Goal: Task Accomplishment & Management: Use online tool/utility

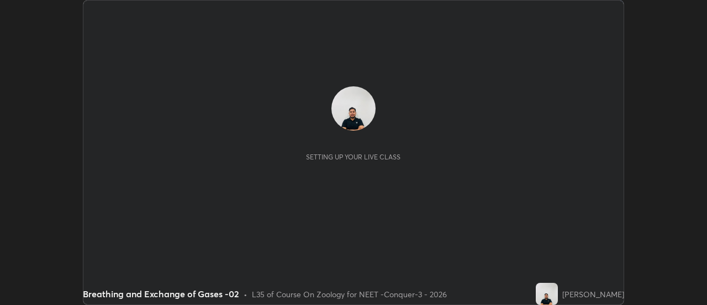
scroll to position [305, 707]
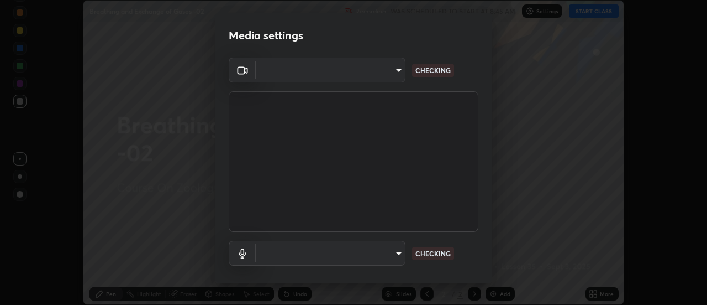
click at [379, 80] on body "Erase all Breathing and Exchange of Gases -02 Recording WAS SCHEDULED TO START …" at bounding box center [353, 152] width 707 height 305
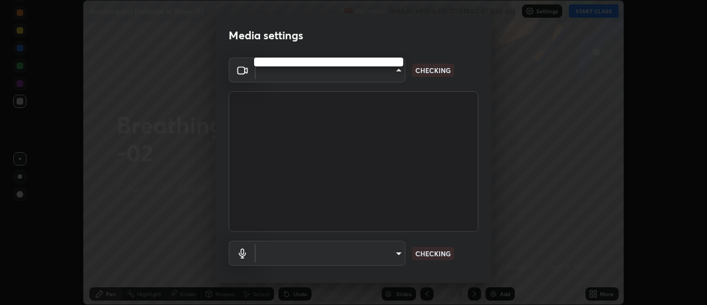
click at [373, 78] on div at bounding box center [353, 152] width 707 height 305
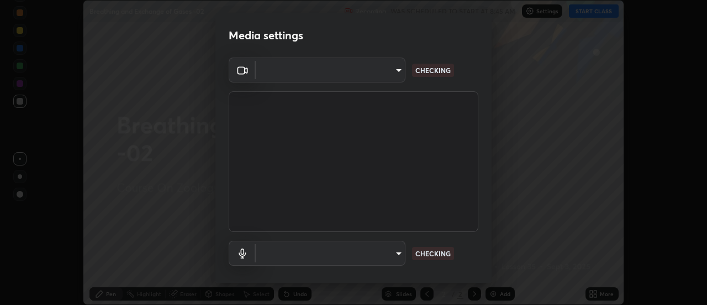
type input "abd1dd8f698bdb7170c938d45ed7c5a449073cf79ef4f8923fa8d1de0ad96843"
type input "a8a5a171c24800b48f3f78118fe5f2b2d48ca2aa2d62c989cd4de23f99d06a7d"
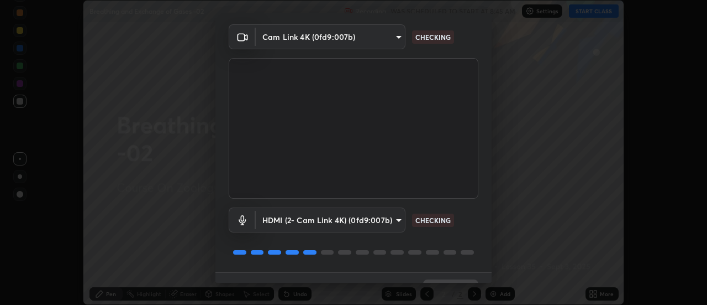
scroll to position [58, 0]
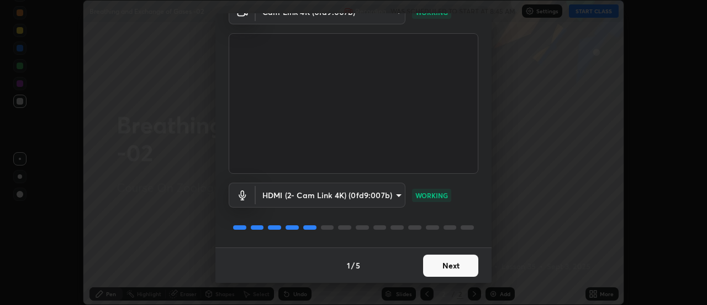
click at [452, 261] on button "Next" at bounding box center [450, 265] width 55 height 22
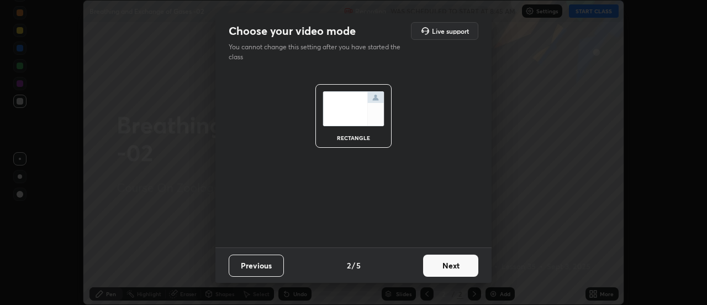
scroll to position [0, 0]
click at [458, 266] on button "Next" at bounding box center [450, 265] width 55 height 22
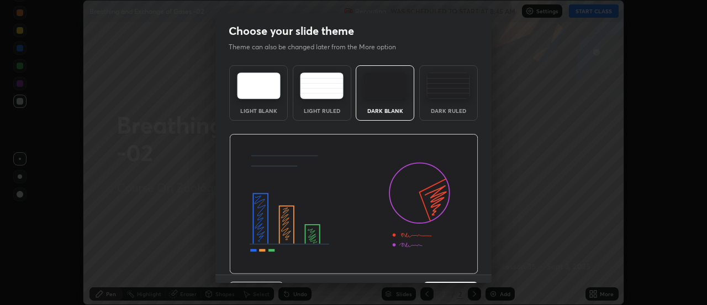
click at [470, 272] on img at bounding box center [353, 204] width 249 height 140
click at [480, 271] on div "Light Blank Light Ruled Dark Blank Dark Ruled" at bounding box center [354, 167] width 276 height 213
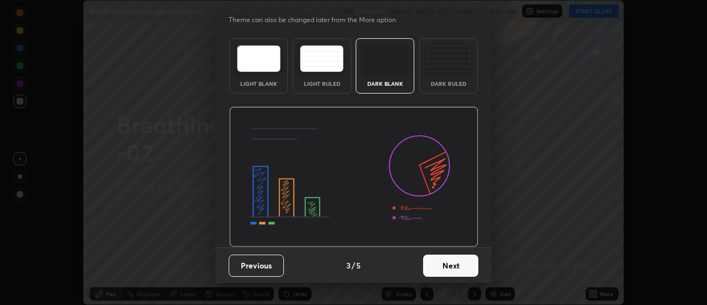
click at [456, 264] on button "Next" at bounding box center [450, 265] width 55 height 22
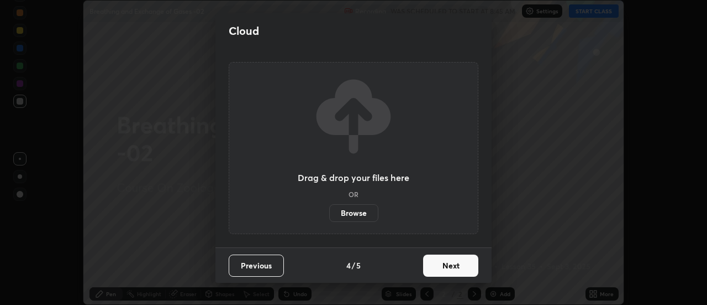
scroll to position [0, 0]
click at [474, 265] on button "Next" at bounding box center [450, 265] width 55 height 22
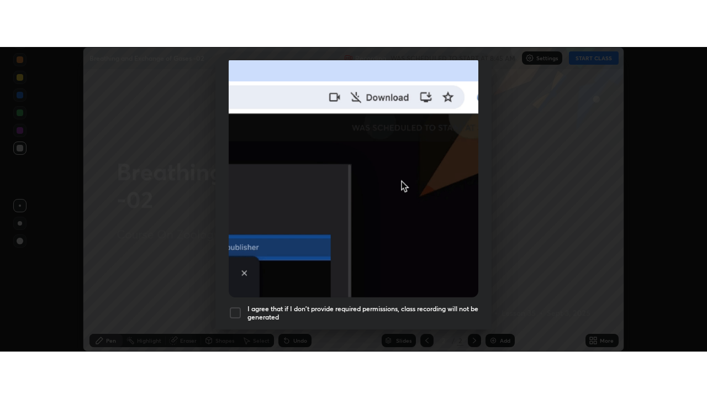
scroll to position [284, 0]
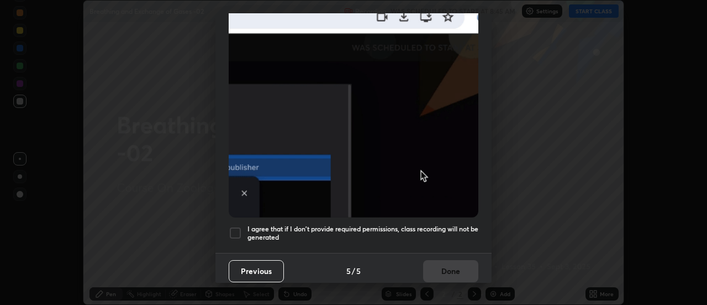
click at [242, 226] on div at bounding box center [235, 232] width 13 height 13
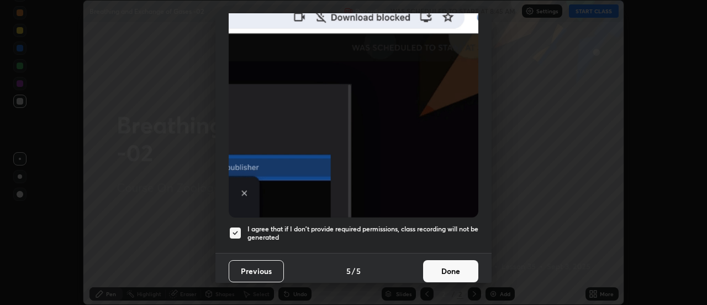
click at [448, 263] on button "Done" at bounding box center [450, 271] width 55 height 22
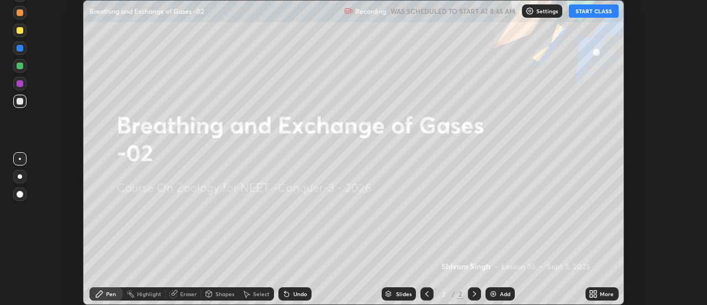
click at [596, 291] on icon at bounding box center [596, 291] width 3 height 3
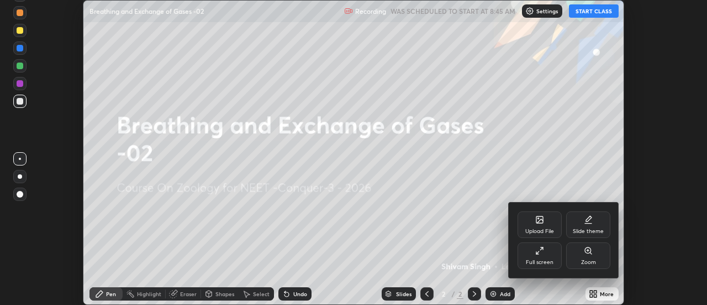
click at [542, 261] on div "Full screen" at bounding box center [540, 262] width 28 height 6
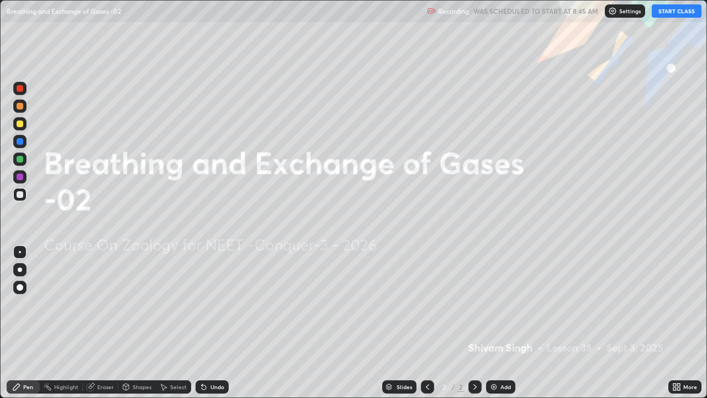
scroll to position [398, 707]
click at [618, 12] on div "Settings" at bounding box center [625, 10] width 40 height 13
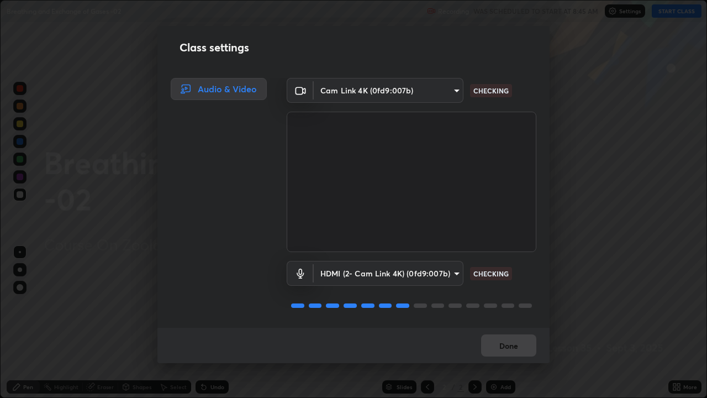
scroll to position [1, 0]
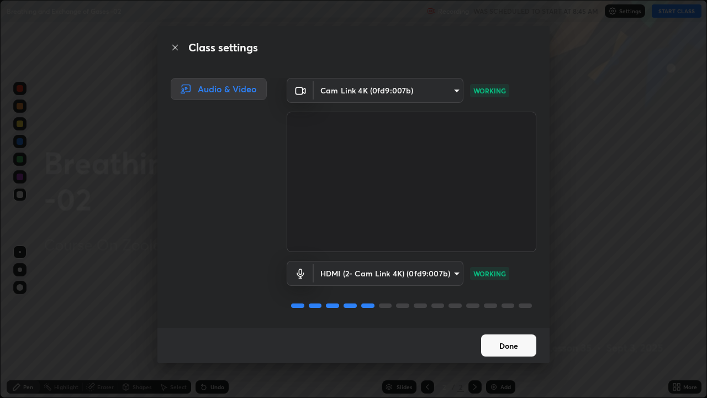
click at [513, 304] on button "Done" at bounding box center [508, 345] width 55 height 22
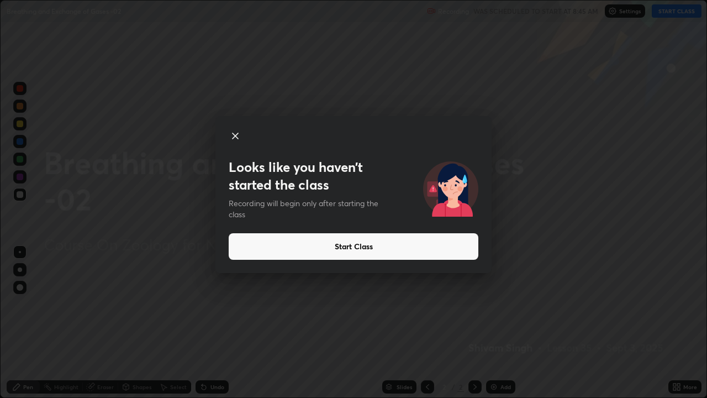
click at [391, 247] on button "Start Class" at bounding box center [354, 246] width 250 height 27
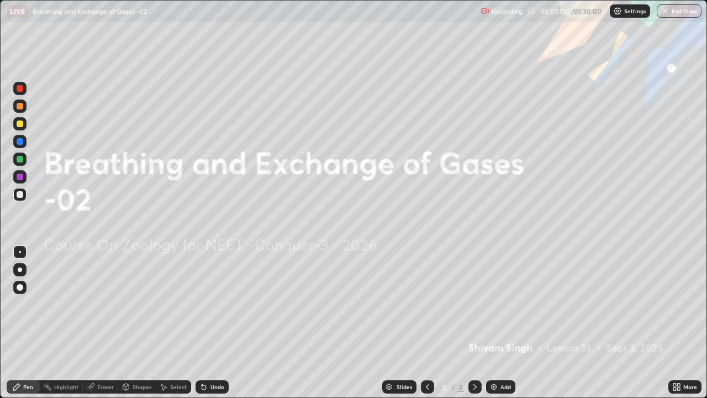
click at [21, 269] on div at bounding box center [20, 269] width 4 height 4
click at [21, 177] on div at bounding box center [20, 177] width 7 height 7
click at [494, 304] on img at bounding box center [494, 386] width 9 height 9
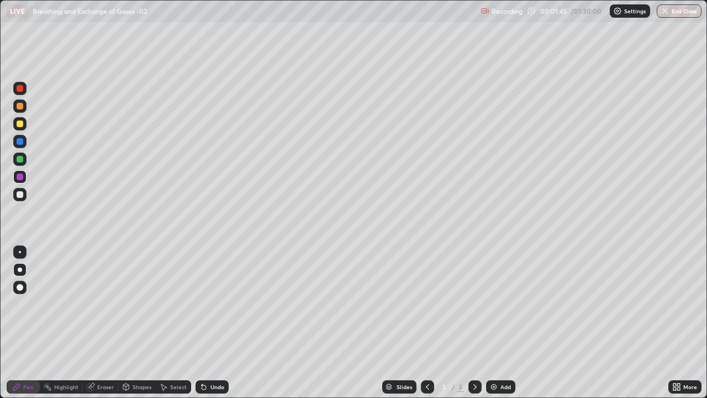
click at [206, 304] on icon at bounding box center [204, 386] width 9 height 9
click at [211, 304] on div "Undo" at bounding box center [218, 387] width 14 height 6
click at [24, 196] on div at bounding box center [19, 194] width 13 height 13
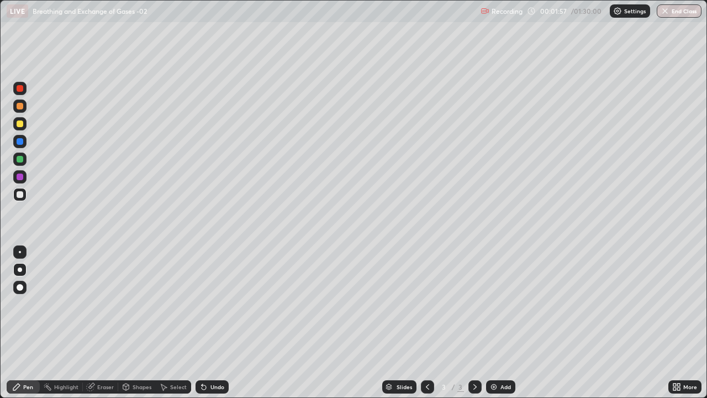
click at [221, 304] on div "Undo" at bounding box center [218, 387] width 14 height 6
click at [20, 195] on div at bounding box center [20, 194] width 7 height 7
click at [22, 123] on div at bounding box center [20, 123] width 7 height 7
click at [20, 252] on div at bounding box center [20, 252] width 2 height 2
click at [18, 142] on div at bounding box center [20, 141] width 7 height 7
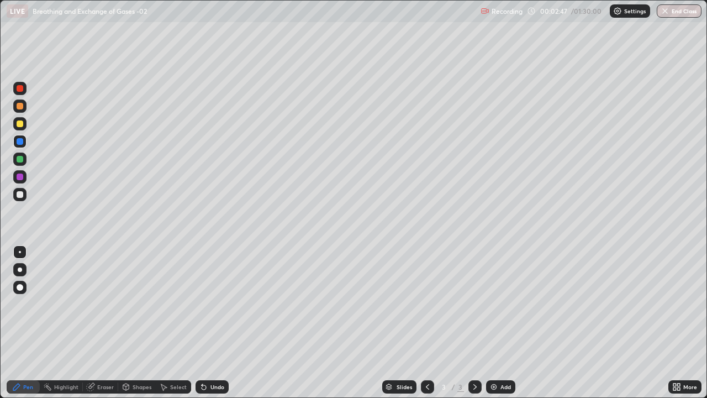
click at [18, 157] on div at bounding box center [20, 159] width 7 height 7
click at [21, 194] on div at bounding box center [20, 194] width 7 height 7
click at [23, 127] on div at bounding box center [19, 123] width 13 height 13
click at [22, 160] on div at bounding box center [20, 159] width 7 height 7
click at [22, 122] on div at bounding box center [20, 123] width 7 height 7
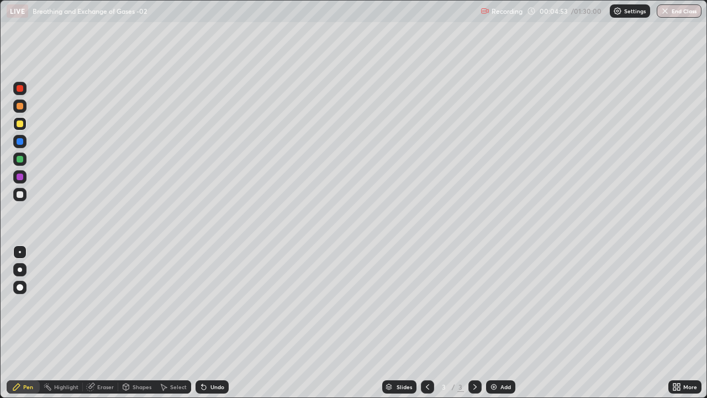
click at [19, 160] on div at bounding box center [20, 159] width 7 height 7
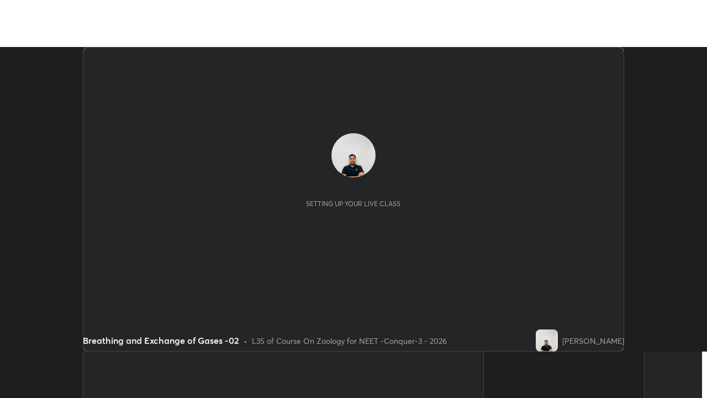
scroll to position [305, 707]
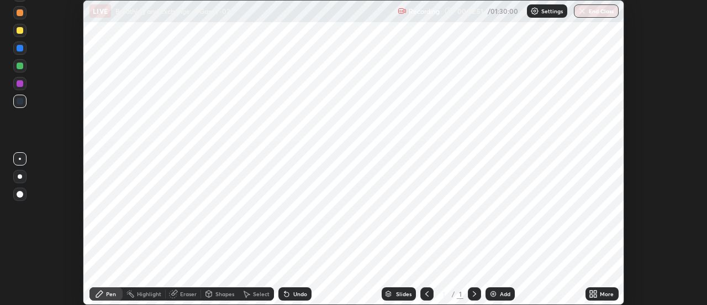
click at [588, 290] on div "More" at bounding box center [602, 293] width 33 height 13
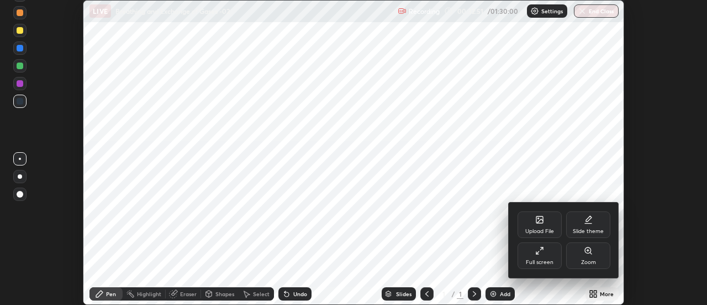
click at [534, 258] on div "Full screen" at bounding box center [540, 255] width 44 height 27
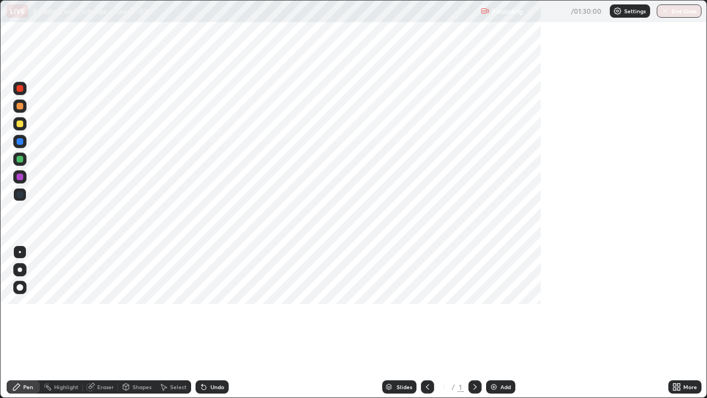
scroll to position [398, 707]
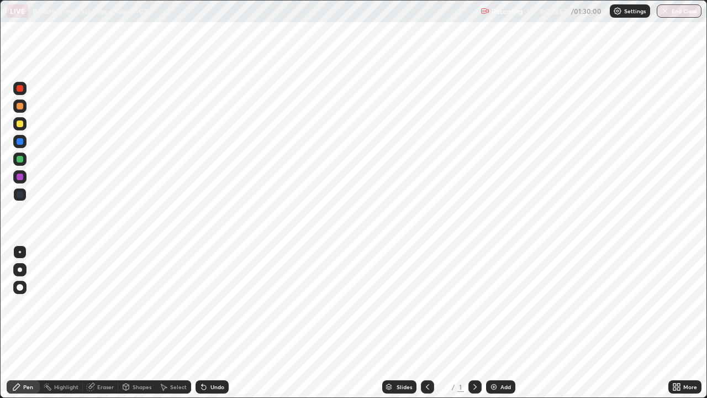
click at [620, 13] on img at bounding box center [617, 11] width 9 height 9
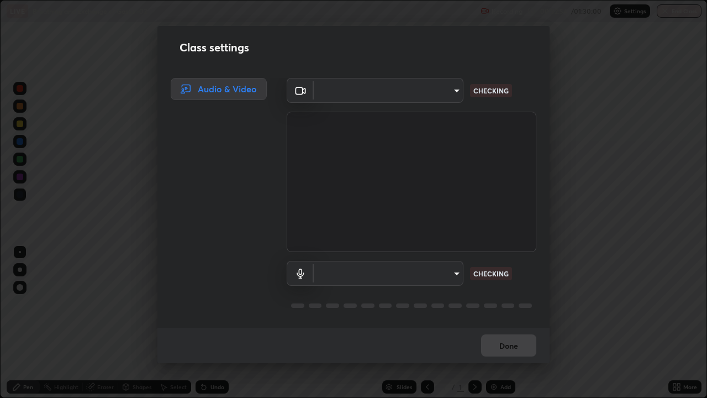
click at [412, 93] on body "Erase all LIVE Breathing and Exchange of Gases -02 Recording 00:32:54 / 01:30:0…" at bounding box center [353, 199] width 707 height 398
click at [404, 90] on div at bounding box center [353, 199] width 707 height 398
type input "abd1dd8f698bdb7170c938d45ed7c5a449073cf79ef4f8923fa8d1de0ad96843"
type input "a8a5a171c24800b48f3f78118fe5f2b2d48ca2aa2d62c989cd4de23f99d06a7d"
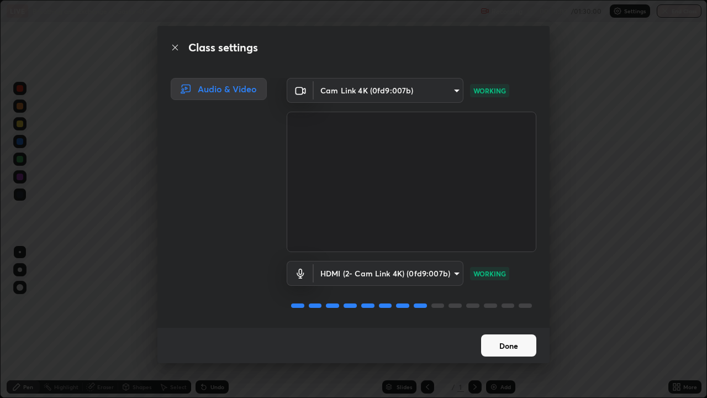
click at [502, 304] on button "Done" at bounding box center [508, 345] width 55 height 22
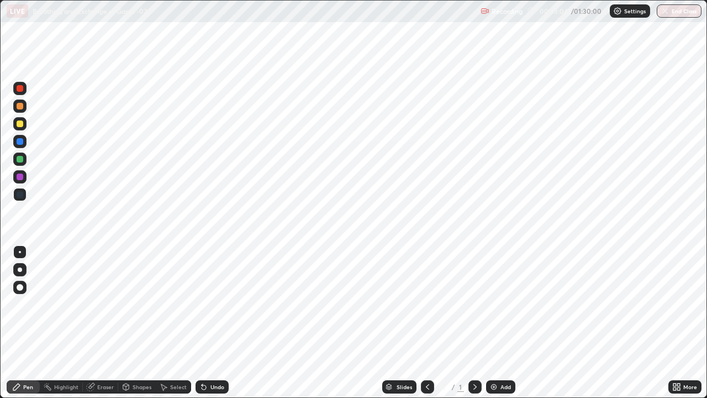
click at [499, 304] on div "Add" at bounding box center [500, 386] width 29 height 13
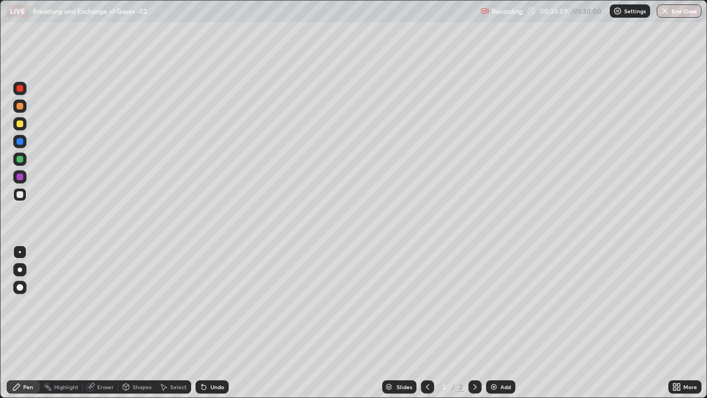
click at [427, 304] on icon at bounding box center [427, 386] width 9 height 9
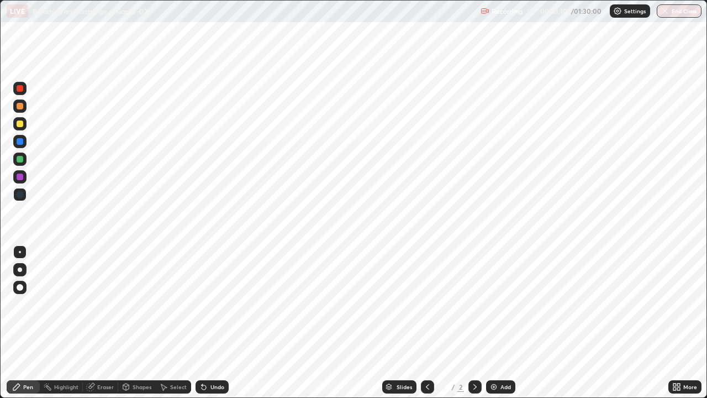
click at [480, 304] on div at bounding box center [475, 387] width 13 height 22
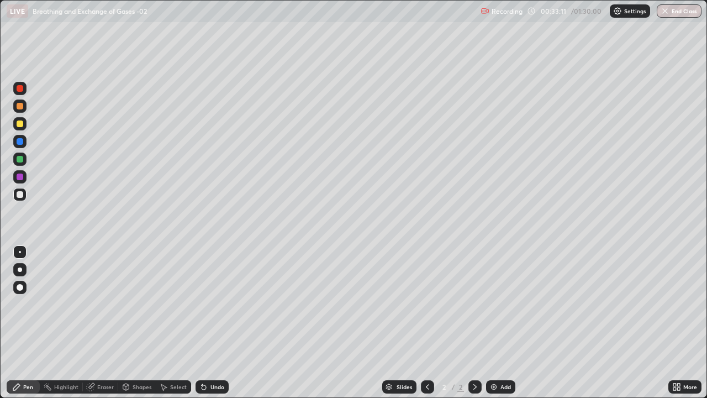
click at [479, 304] on div at bounding box center [475, 386] width 13 height 13
click at [217, 304] on div "Undo" at bounding box center [218, 387] width 14 height 6
click at [22, 176] on div at bounding box center [20, 177] width 7 height 7
click at [208, 304] on div "Undo" at bounding box center [212, 386] width 33 height 13
click at [212, 304] on div "Undo" at bounding box center [212, 386] width 33 height 13
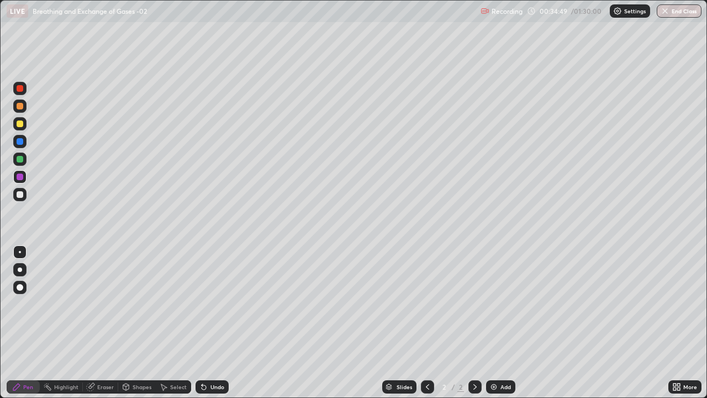
click at [214, 304] on div "Undo" at bounding box center [212, 386] width 33 height 13
click at [213, 304] on div "Undo" at bounding box center [212, 386] width 33 height 13
click at [211, 304] on div "Undo" at bounding box center [218, 387] width 14 height 6
click at [208, 304] on div "Undo" at bounding box center [212, 386] width 33 height 13
click at [23, 192] on div at bounding box center [19, 194] width 13 height 13
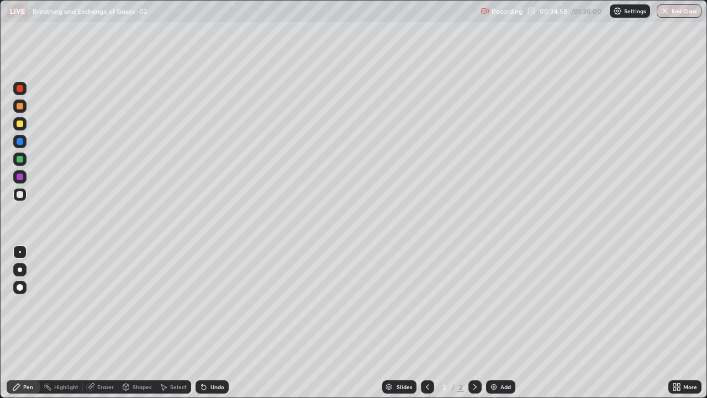
click at [217, 304] on div "Undo" at bounding box center [212, 386] width 33 height 13
click at [219, 304] on div "Undo" at bounding box center [212, 386] width 33 height 13
click at [21, 159] on div at bounding box center [20, 159] width 7 height 7
click at [20, 192] on div at bounding box center [20, 194] width 7 height 7
click at [216, 304] on div "Undo" at bounding box center [218, 387] width 14 height 6
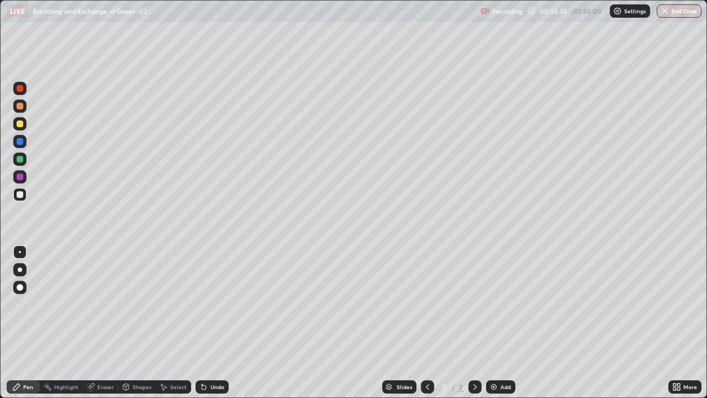
click at [219, 304] on div "Undo" at bounding box center [212, 386] width 33 height 13
click at [23, 180] on div at bounding box center [19, 176] width 13 height 13
click at [23, 161] on div at bounding box center [19, 159] width 13 height 13
click at [20, 178] on div at bounding box center [20, 177] width 7 height 7
click at [20, 125] on div at bounding box center [20, 123] width 7 height 7
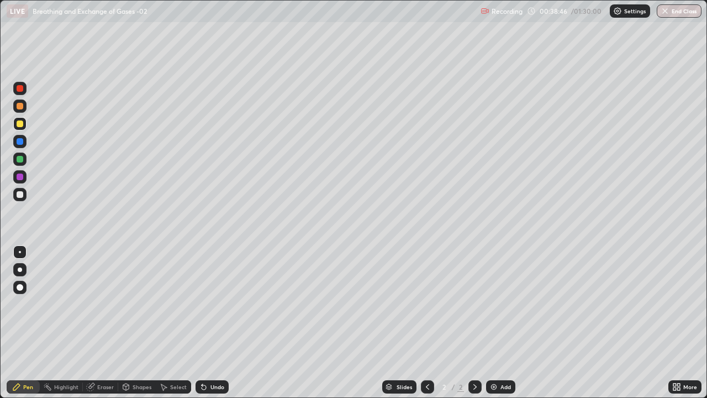
click at [505, 304] on div "Add" at bounding box center [506, 387] width 11 height 6
click at [428, 304] on icon at bounding box center [427, 386] width 9 height 9
click at [20, 176] on div at bounding box center [20, 177] width 7 height 7
click at [218, 304] on div "Undo" at bounding box center [218, 387] width 14 height 6
click at [20, 124] on div at bounding box center [20, 123] width 7 height 7
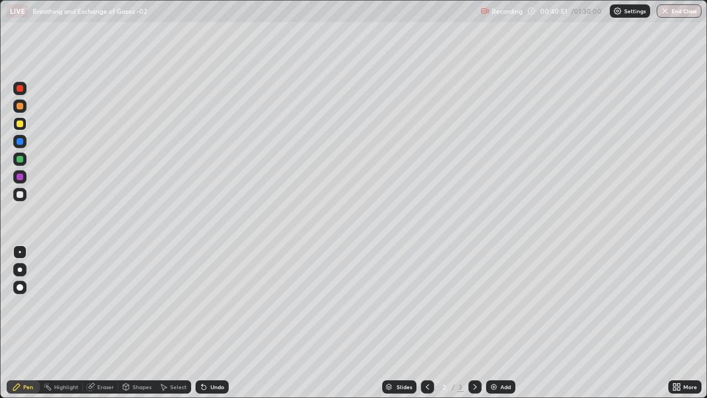
click at [22, 194] on div at bounding box center [20, 194] width 7 height 7
click at [20, 270] on div at bounding box center [20, 269] width 4 height 4
click at [212, 304] on div "Undo" at bounding box center [218, 387] width 14 height 6
click at [211, 304] on div "Undo" at bounding box center [212, 386] width 33 height 13
click at [217, 304] on div "Undo" at bounding box center [218, 387] width 14 height 6
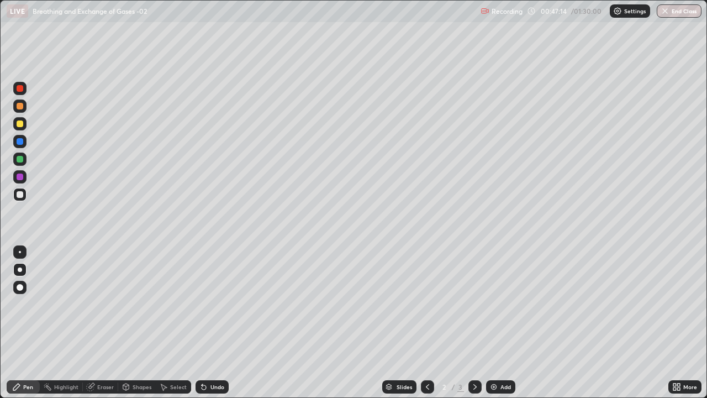
click at [20, 123] on div at bounding box center [20, 123] width 7 height 7
click at [20, 252] on div at bounding box center [20, 252] width 2 height 2
click at [20, 140] on div at bounding box center [20, 141] width 7 height 7
click at [20, 158] on div at bounding box center [20, 159] width 7 height 7
click at [474, 304] on icon at bounding box center [475, 386] width 9 height 9
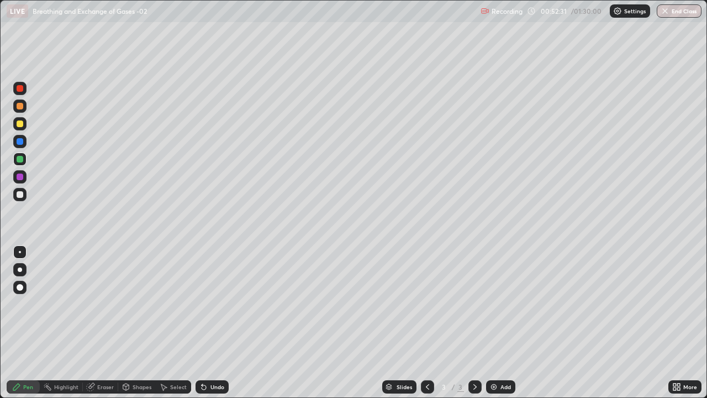
click at [19, 88] on div at bounding box center [20, 88] width 7 height 7
click at [19, 268] on div at bounding box center [20, 269] width 4 height 4
click at [19, 124] on div at bounding box center [20, 123] width 7 height 7
click at [20, 193] on div at bounding box center [20, 194] width 7 height 7
click at [24, 141] on div at bounding box center [19, 141] width 13 height 13
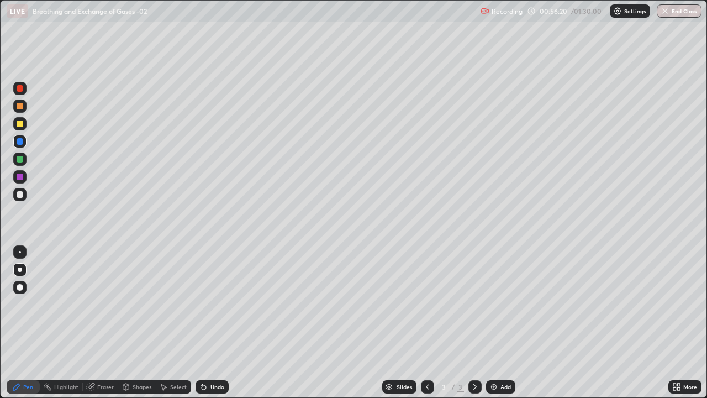
click at [177, 304] on div "Select" at bounding box center [173, 386] width 35 height 13
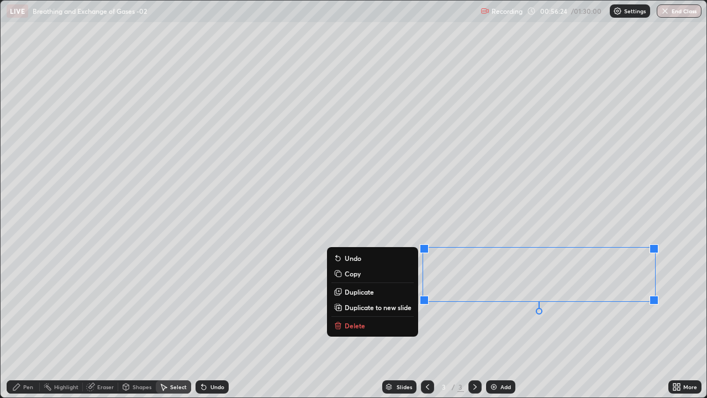
click at [537, 304] on div "0 ° Undo Copy Duplicate Duplicate to new slide Delete" at bounding box center [354, 199] width 706 height 397
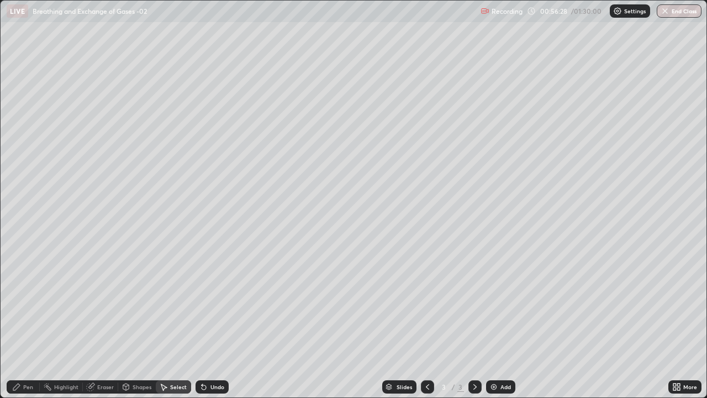
click at [103, 304] on div "Eraser" at bounding box center [105, 387] width 17 height 6
click at [22, 304] on div "Pen" at bounding box center [23, 386] width 33 height 13
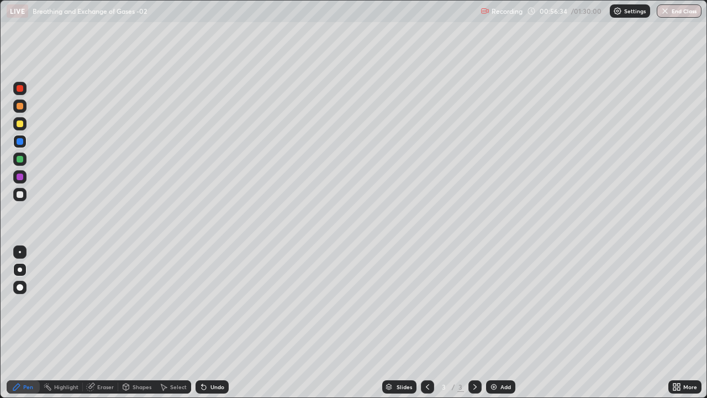
click at [20, 195] on div at bounding box center [20, 194] width 7 height 7
click at [23, 121] on div at bounding box center [20, 123] width 7 height 7
click at [20, 195] on div at bounding box center [20, 194] width 7 height 7
click at [21, 125] on div at bounding box center [20, 123] width 7 height 7
click at [20, 93] on div at bounding box center [19, 88] width 13 height 13
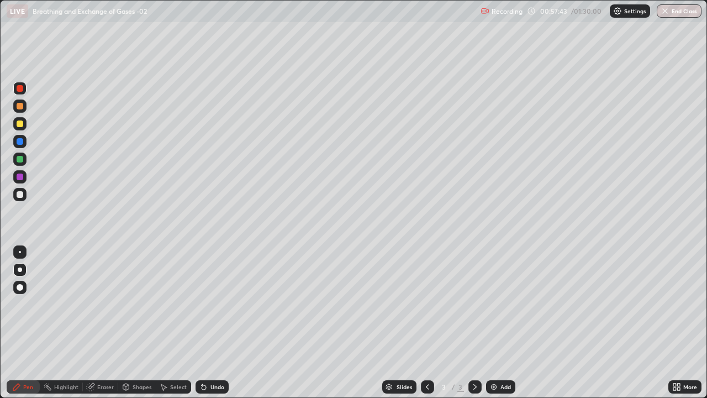
click at [177, 304] on div "Select" at bounding box center [178, 387] width 17 height 6
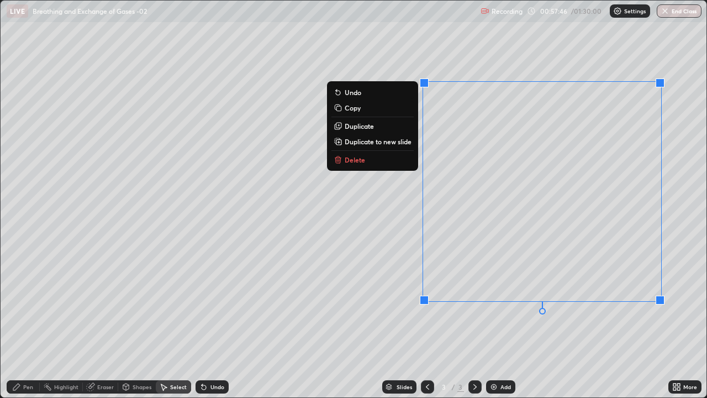
click at [368, 156] on button "Delete" at bounding box center [373, 159] width 82 height 13
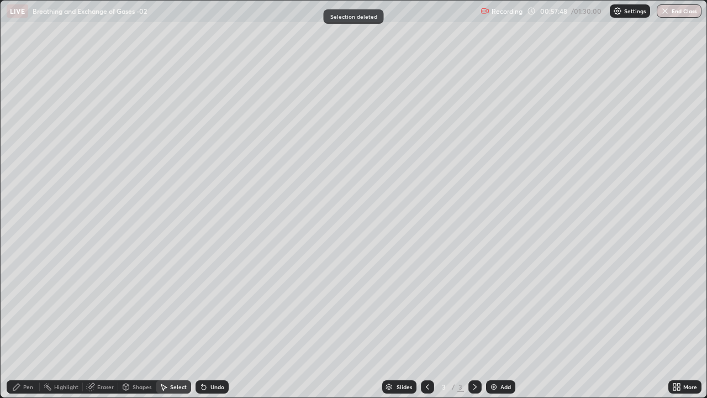
click at [24, 304] on div "Pen" at bounding box center [28, 387] width 10 height 6
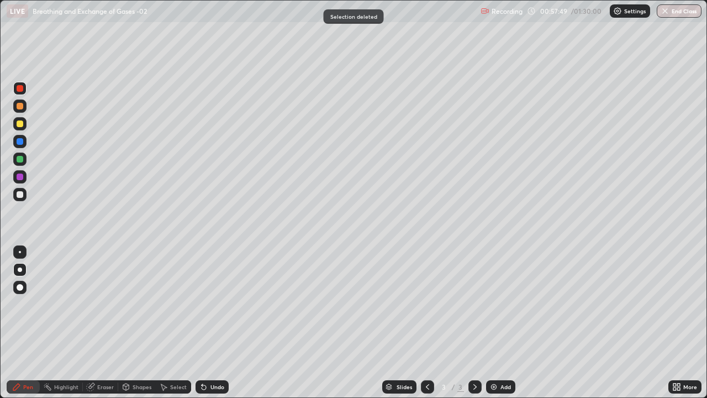
click at [20, 108] on div at bounding box center [20, 106] width 7 height 7
click at [22, 177] on div at bounding box center [20, 177] width 7 height 7
click at [20, 196] on div at bounding box center [20, 194] width 7 height 7
click at [20, 124] on div at bounding box center [20, 123] width 7 height 7
click at [490, 304] on img at bounding box center [494, 386] width 9 height 9
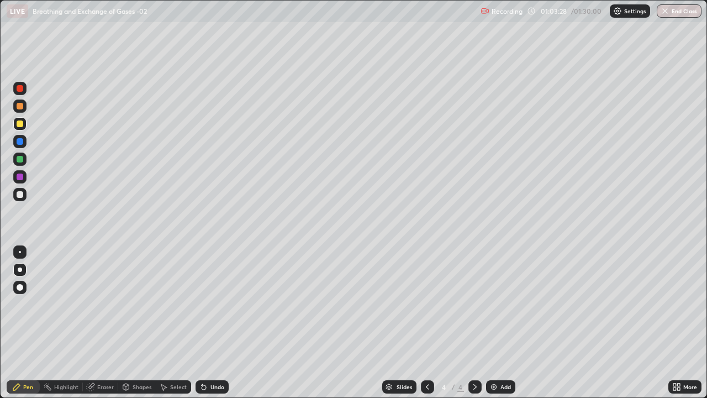
click at [22, 107] on div at bounding box center [20, 106] width 7 height 7
click at [20, 141] on div at bounding box center [20, 141] width 7 height 7
click at [219, 304] on div "Undo" at bounding box center [218, 387] width 14 height 6
click at [213, 304] on div "Undo" at bounding box center [218, 387] width 14 height 6
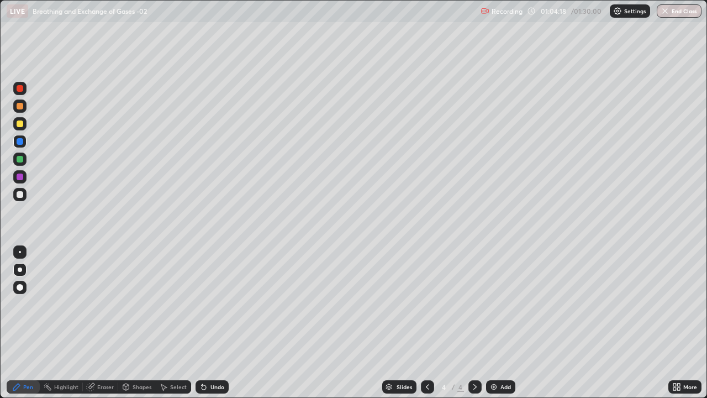
click at [23, 160] on div at bounding box center [19, 159] width 13 height 13
click at [19, 177] on div at bounding box center [20, 177] width 7 height 7
click at [20, 144] on div at bounding box center [20, 141] width 7 height 7
click at [213, 304] on div "Undo" at bounding box center [218, 387] width 14 height 6
click at [211, 304] on div "Undo" at bounding box center [218, 387] width 14 height 6
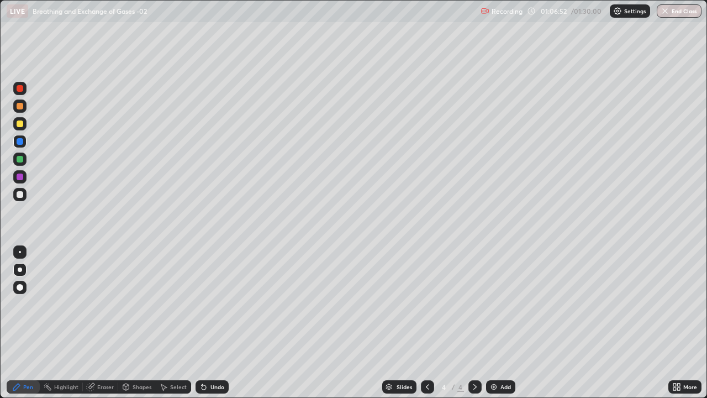
click at [211, 304] on div "Undo" at bounding box center [218, 387] width 14 height 6
click at [216, 304] on div "Undo" at bounding box center [218, 387] width 14 height 6
click at [494, 304] on img at bounding box center [494, 386] width 9 height 9
click at [20, 89] on div at bounding box center [20, 88] width 7 height 7
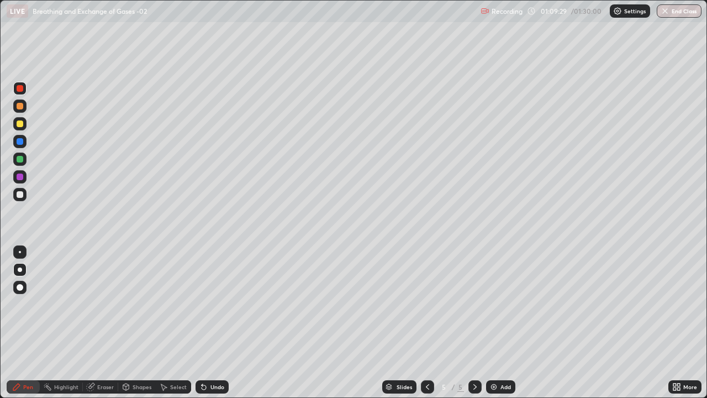
click at [20, 125] on div at bounding box center [20, 123] width 7 height 7
click at [19, 158] on div at bounding box center [20, 159] width 7 height 7
click at [212, 304] on div "Undo" at bounding box center [218, 387] width 14 height 6
click at [217, 304] on div "Undo" at bounding box center [218, 387] width 14 height 6
click at [495, 304] on img at bounding box center [494, 386] width 9 height 9
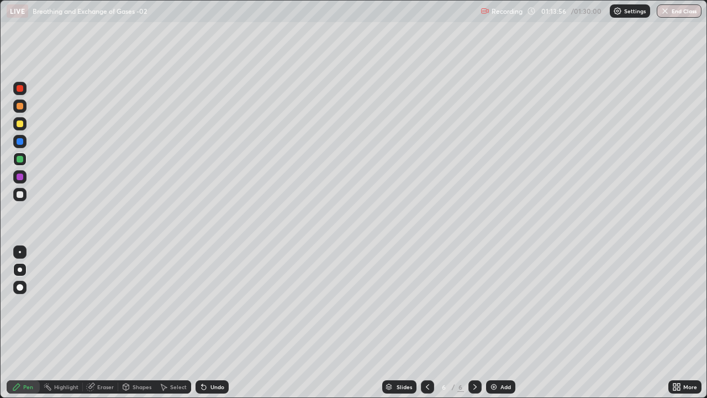
click at [20, 123] on div at bounding box center [20, 123] width 7 height 7
click at [19, 142] on div at bounding box center [20, 141] width 7 height 7
click at [20, 124] on div at bounding box center [20, 123] width 7 height 7
click at [19, 140] on div at bounding box center [20, 141] width 7 height 7
click at [20, 140] on div at bounding box center [20, 141] width 7 height 7
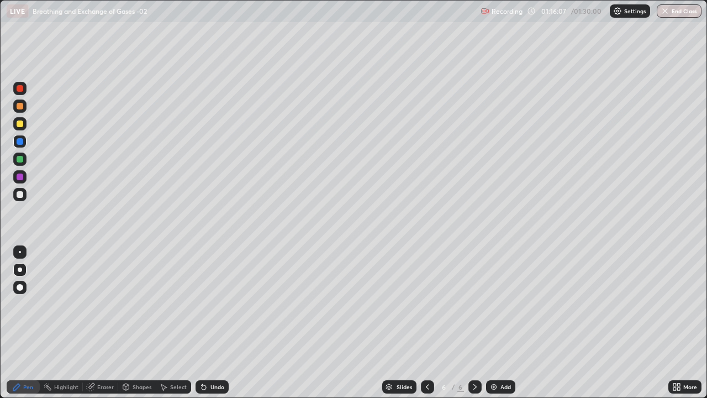
click at [20, 177] on div at bounding box center [20, 177] width 7 height 7
click at [23, 123] on div at bounding box center [20, 123] width 7 height 7
click at [18, 174] on div at bounding box center [20, 177] width 7 height 7
click at [491, 304] on img at bounding box center [494, 386] width 9 height 9
click at [428, 304] on icon at bounding box center [427, 386] width 9 height 9
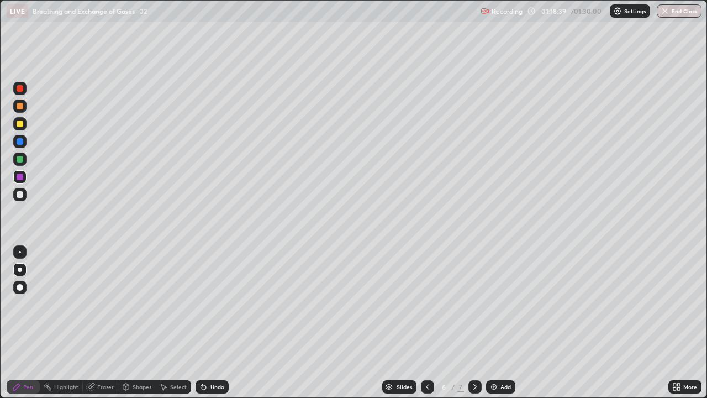
click at [473, 304] on icon at bounding box center [475, 386] width 9 height 9
click at [20, 89] on div at bounding box center [20, 88] width 7 height 7
click at [22, 140] on div at bounding box center [20, 141] width 7 height 7
click at [21, 139] on div at bounding box center [20, 141] width 7 height 7
click at [214, 304] on div "Undo" at bounding box center [218, 387] width 14 height 6
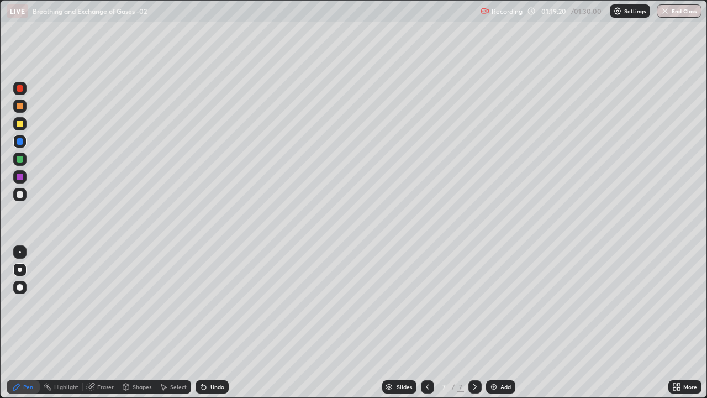
click at [22, 176] on div at bounding box center [20, 177] width 7 height 7
click at [19, 194] on div at bounding box center [20, 194] width 7 height 7
click at [20, 143] on div at bounding box center [20, 141] width 7 height 7
click at [20, 125] on div at bounding box center [20, 123] width 7 height 7
click at [20, 252] on div at bounding box center [20, 252] width 2 height 2
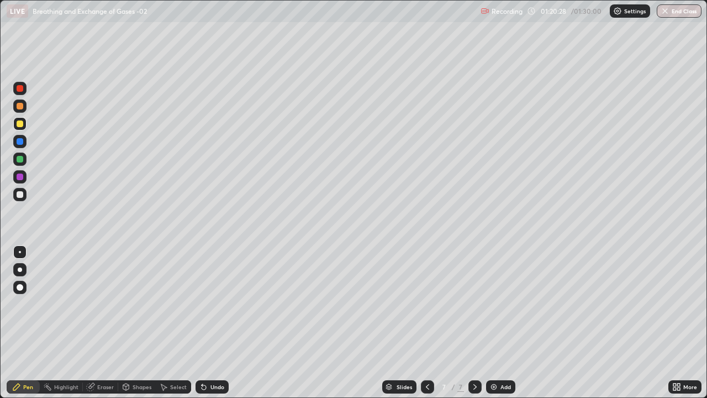
click at [19, 197] on div at bounding box center [20, 194] width 7 height 7
click at [20, 127] on div at bounding box center [20, 123] width 7 height 7
click at [680, 14] on button "End Class" at bounding box center [680, 10] width 44 height 13
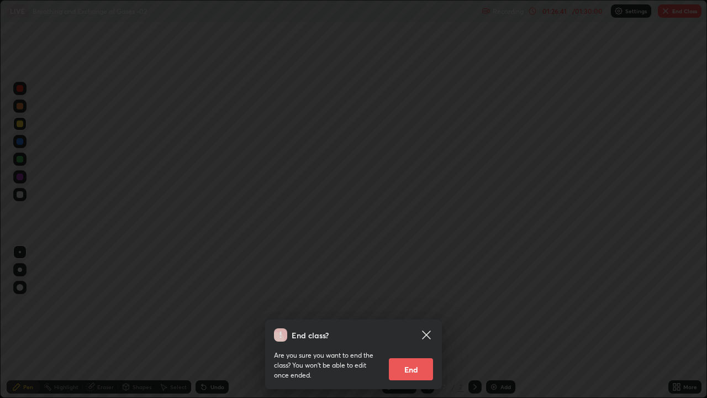
click at [406, 304] on button "End" at bounding box center [411, 369] width 44 height 22
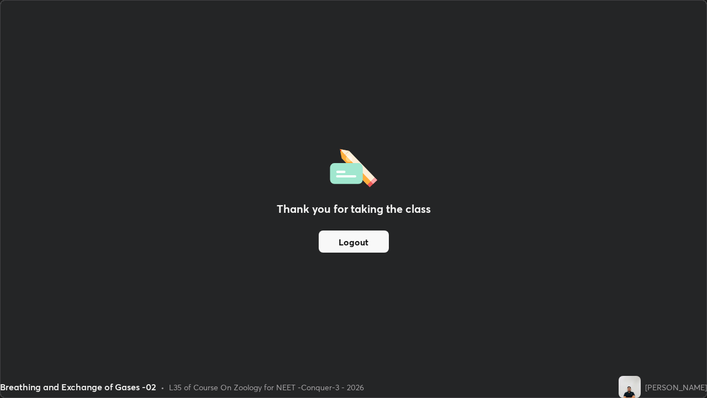
click at [348, 245] on button "Logout" at bounding box center [354, 241] width 70 height 22
